Goal: Task Accomplishment & Management: Use online tool/utility

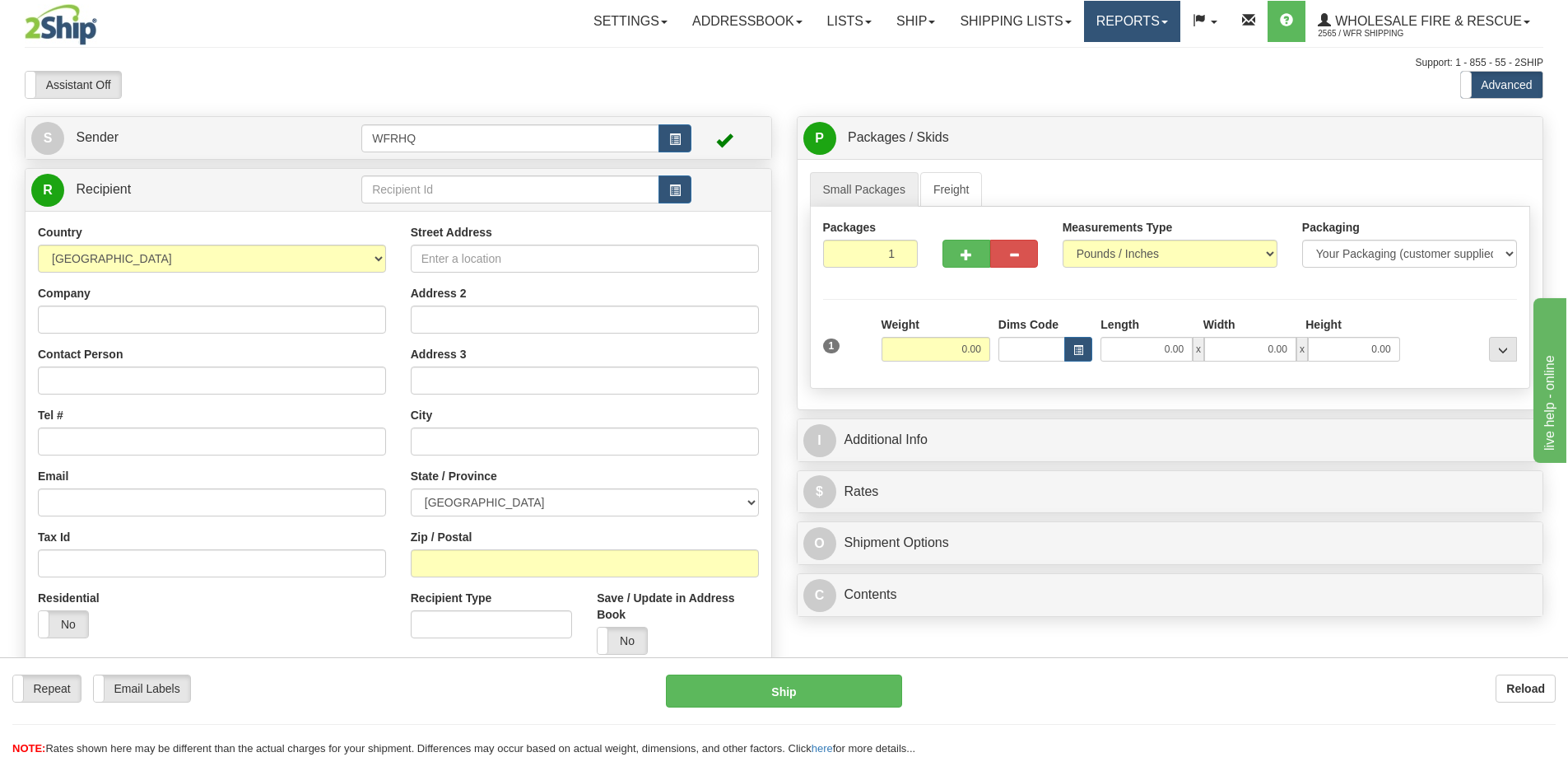
click at [1109, 15] on link "Reports" at bounding box center [1132, 22] width 97 height 41
click at [1062, 55] on span "Standard" at bounding box center [1069, 57] width 47 height 13
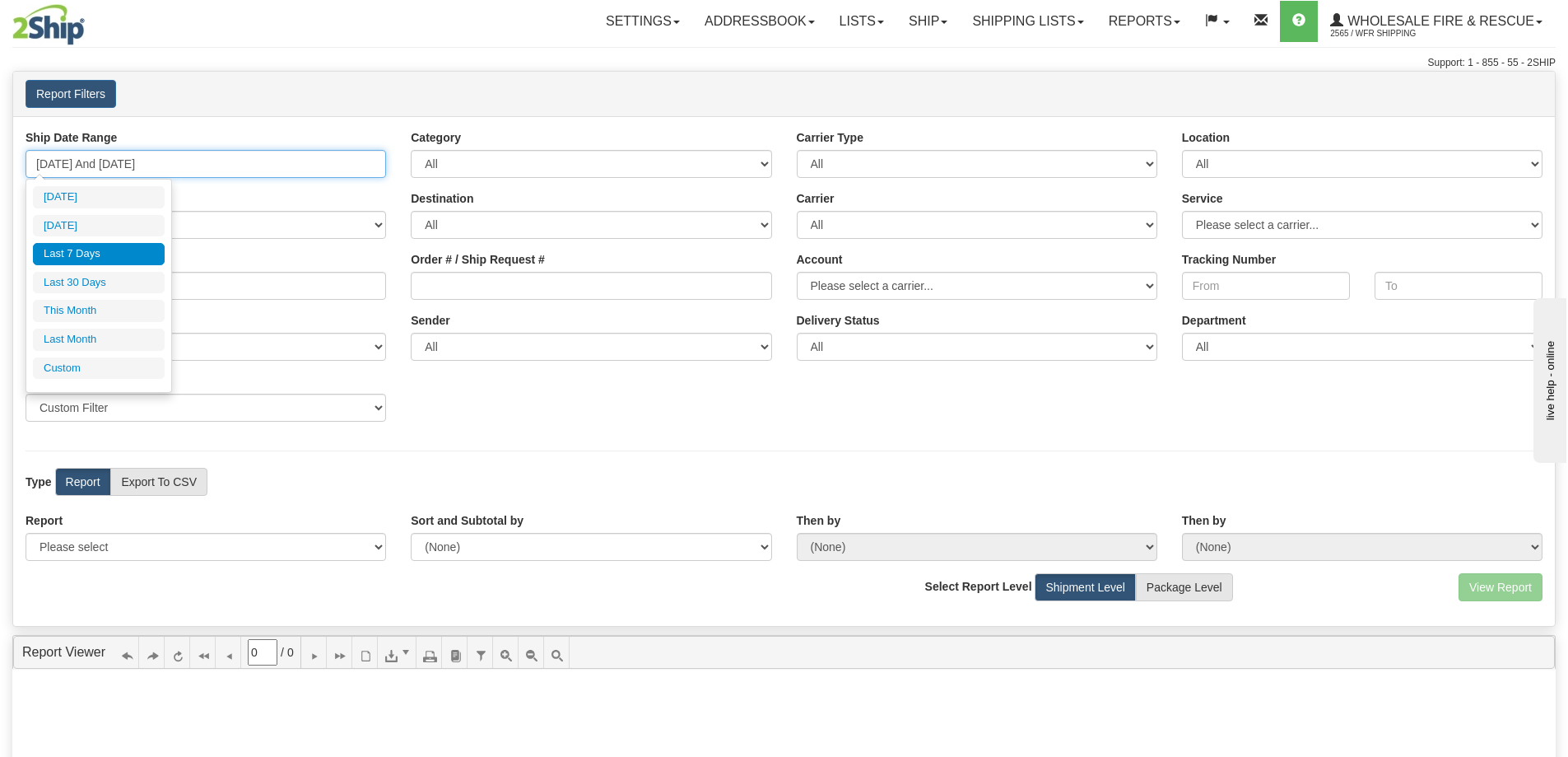
click at [161, 164] on input "[DATE] And [DATE]" at bounding box center [205, 163] width 361 height 28
click at [86, 222] on li "[DATE]" at bounding box center [99, 226] width 132 height 22
type input "[DATE] And [DATE]"
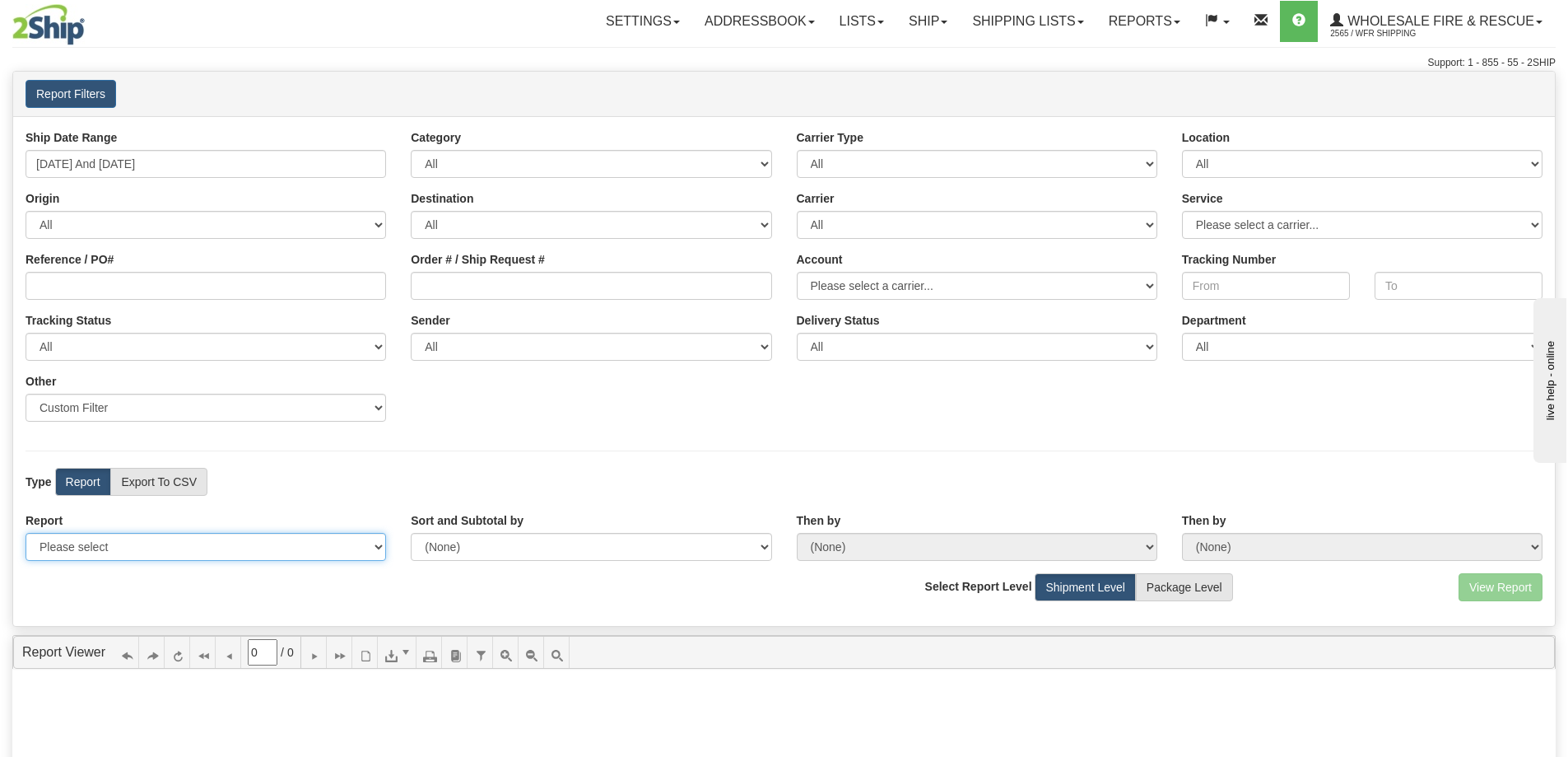
click at [123, 556] on select "Please select 1 Line Shipment Report Address Detail Basic Shipment Overview Can…" at bounding box center [205, 547] width 361 height 28
select select "Users\Full Reference Detail.trdx"
click at [25, 533] on select "Please select 1 Line Shipment Report Address Detail Basic Shipment Overview Can…" at bounding box center [205, 547] width 361 height 28
click at [1484, 584] on button "View Report" at bounding box center [1501, 587] width 84 height 28
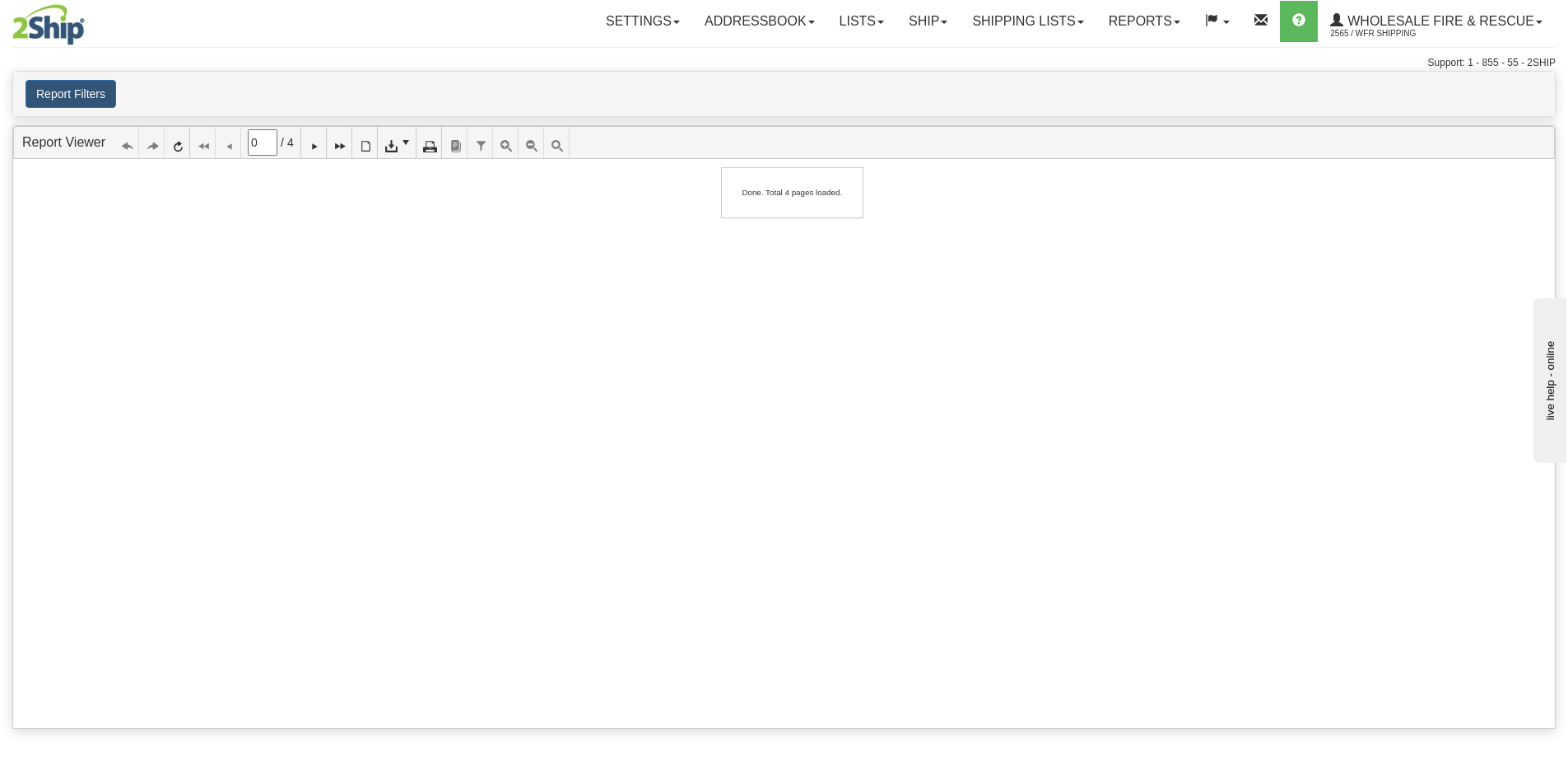
type input "1"
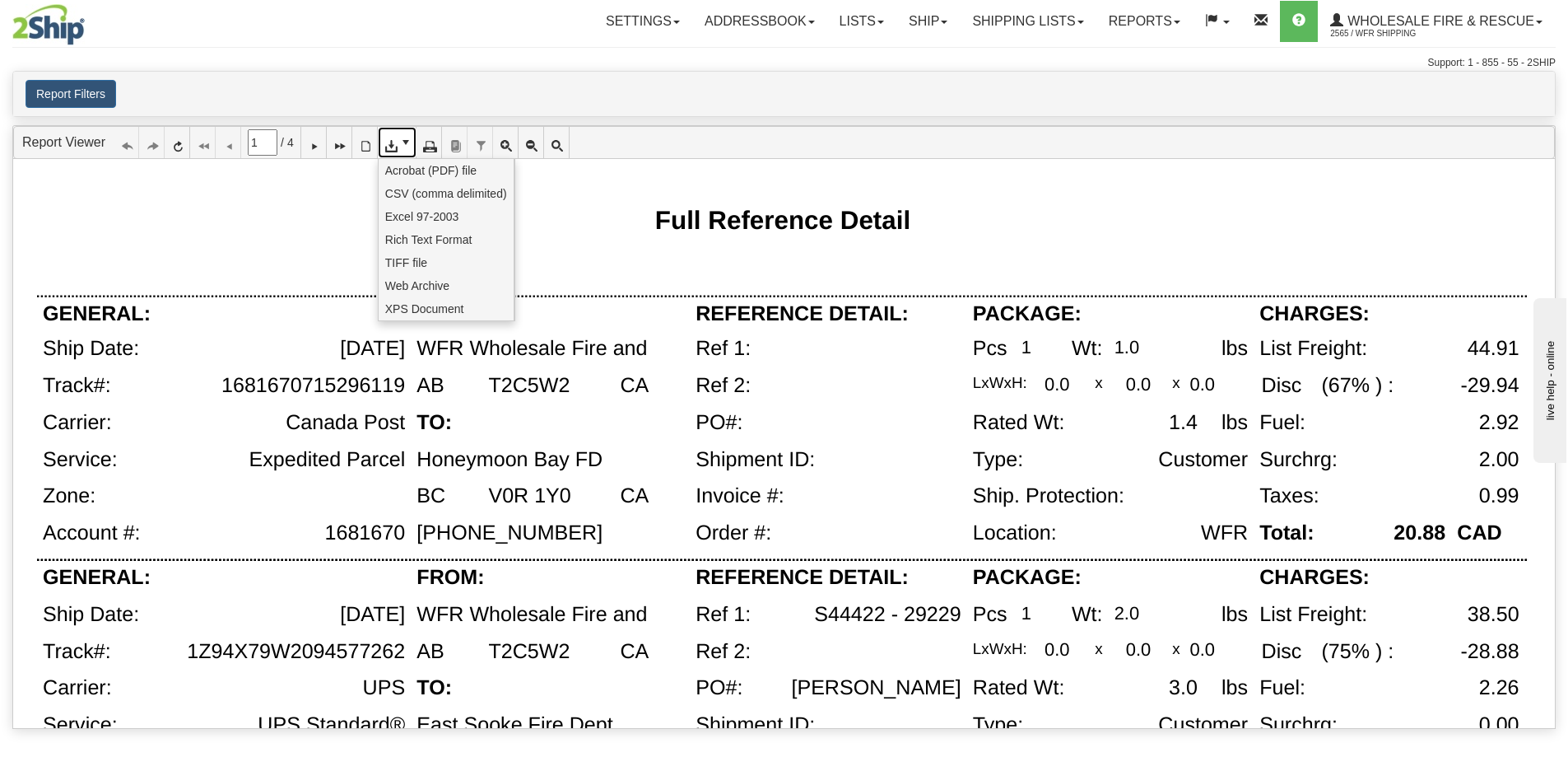
click at [411, 148] on span at bounding box center [405, 142] width 13 height 13
click at [414, 196] on span "CSV (comma delimited)" at bounding box center [446, 193] width 122 height 17
